Goal: Information Seeking & Learning: Check status

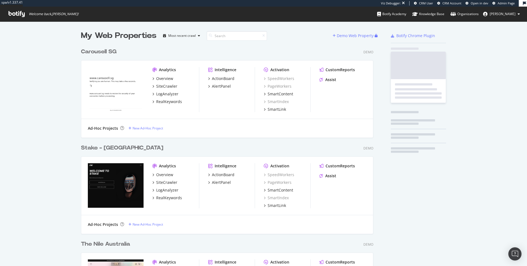
scroll to position [2442, 297]
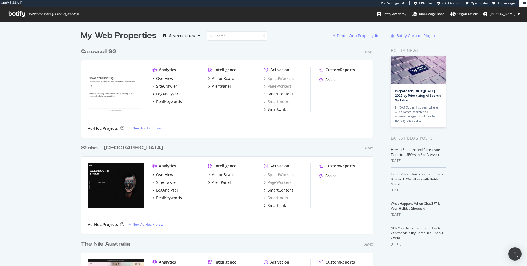
click at [503, 2] on span "Admin Page" at bounding box center [506, 3] width 17 height 4
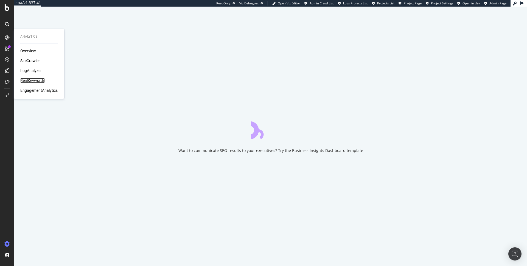
click at [32, 81] on div "RealKeywords" at bounding box center [32, 80] width 24 height 5
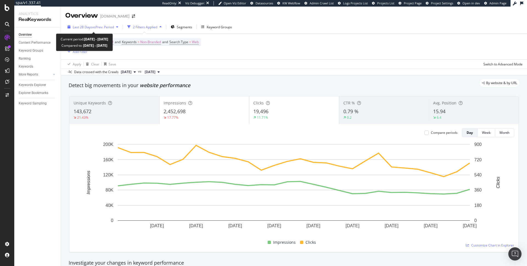
click at [102, 30] on div "Last 28 Days vs Prev. Period" at bounding box center [92, 27] width 55 height 8
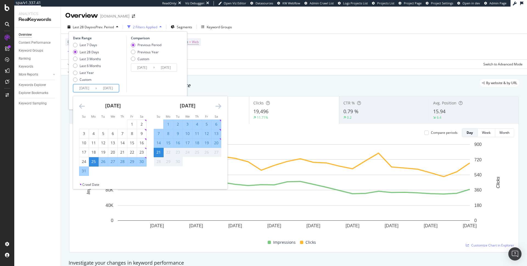
click at [83, 85] on input "[DATE]" at bounding box center [84, 88] width 22 height 8
click at [82, 104] on icon "Move backward to switch to the previous month." at bounding box center [82, 106] width 6 height 7
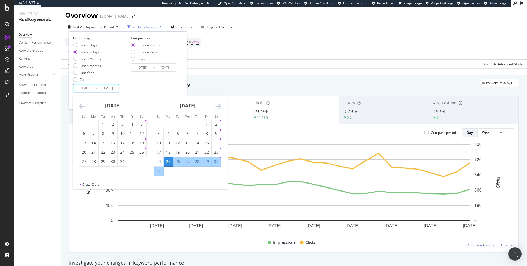
click at [82, 104] on icon "Move backward to switch to the previous month." at bounding box center [82, 106] width 6 height 7
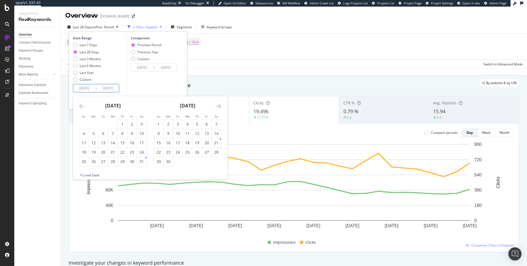
click at [82, 104] on icon "Move backward to switch to the previous month." at bounding box center [82, 106] width 6 height 7
click at [113, 123] on div "1" at bounding box center [112, 123] width 9 height 5
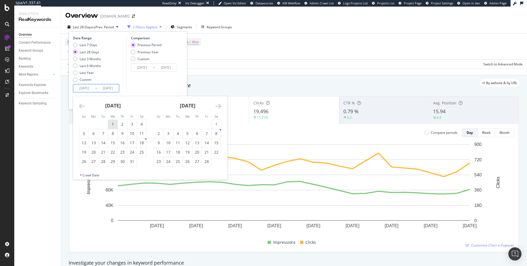
type input "[DATE]"
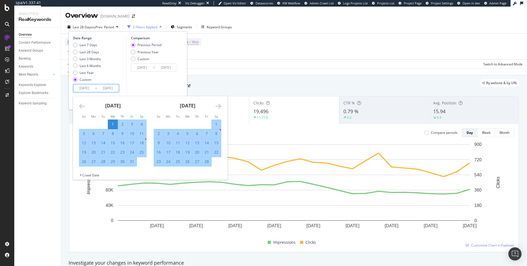
click at [220, 105] on icon "Move forward to switch to the next month." at bounding box center [218, 106] width 6 height 7
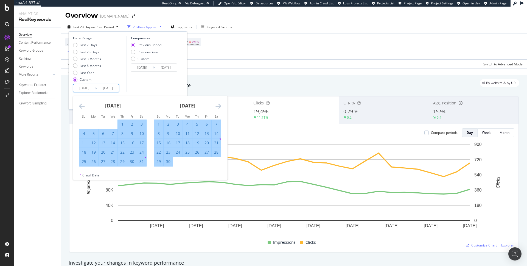
click at [220, 105] on icon "Move forward to switch to the next month." at bounding box center [218, 106] width 6 height 7
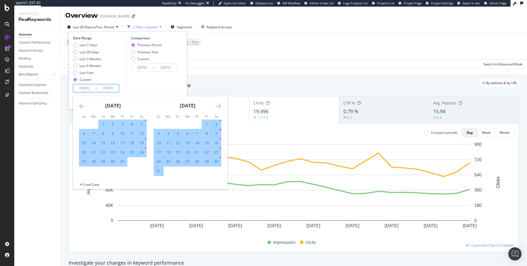
click at [220, 105] on icon "Move forward to switch to the next month." at bounding box center [218, 106] width 6 height 7
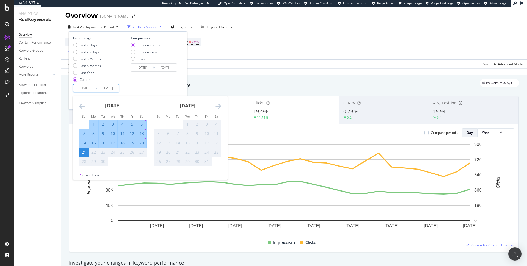
click at [220, 105] on icon "Move forward to switch to the next month." at bounding box center [218, 106] width 6 height 7
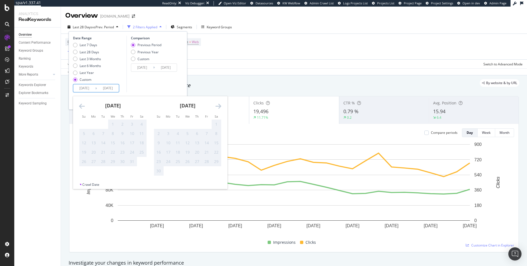
click at [82, 106] on icon "Move backward to switch to the previous month." at bounding box center [82, 106] width 6 height 7
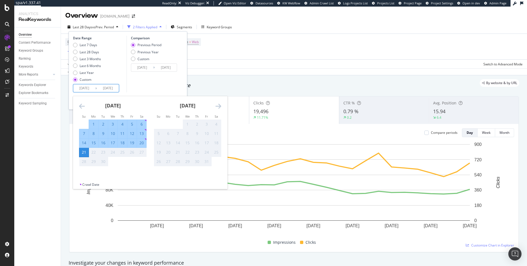
click at [82, 106] on icon "Move backward to switch to the previous month." at bounding box center [82, 106] width 6 height 7
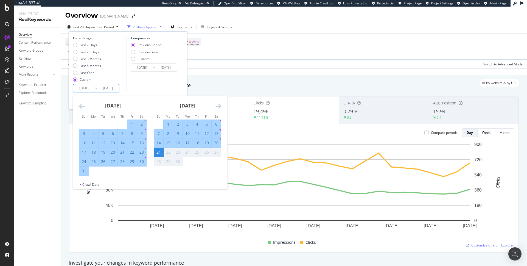
click at [84, 172] on div "31" at bounding box center [83, 170] width 9 height 5
type input "[DATE]"
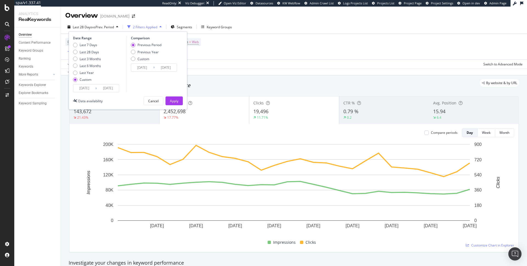
click at [147, 54] on div "Previous Period Previous Year Custom" at bounding box center [146, 53] width 30 height 21
click at [147, 52] on div "Previous Year" at bounding box center [147, 52] width 21 height 5
type input "[DATE]"
click at [176, 100] on div "Apply" at bounding box center [174, 101] width 9 height 5
